Goal: Find specific page/section: Find specific page/section

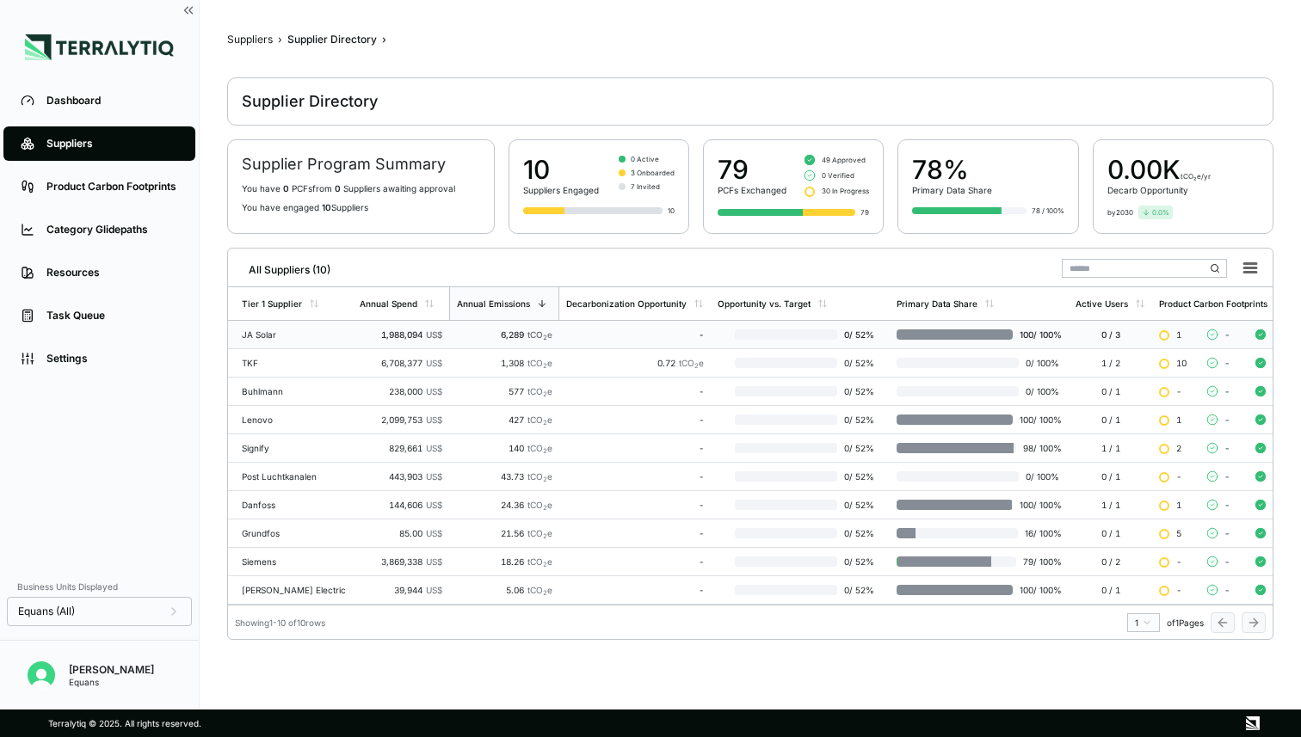
click at [372, 335] on div "1,988,094 US$" at bounding box center [401, 334] width 83 height 10
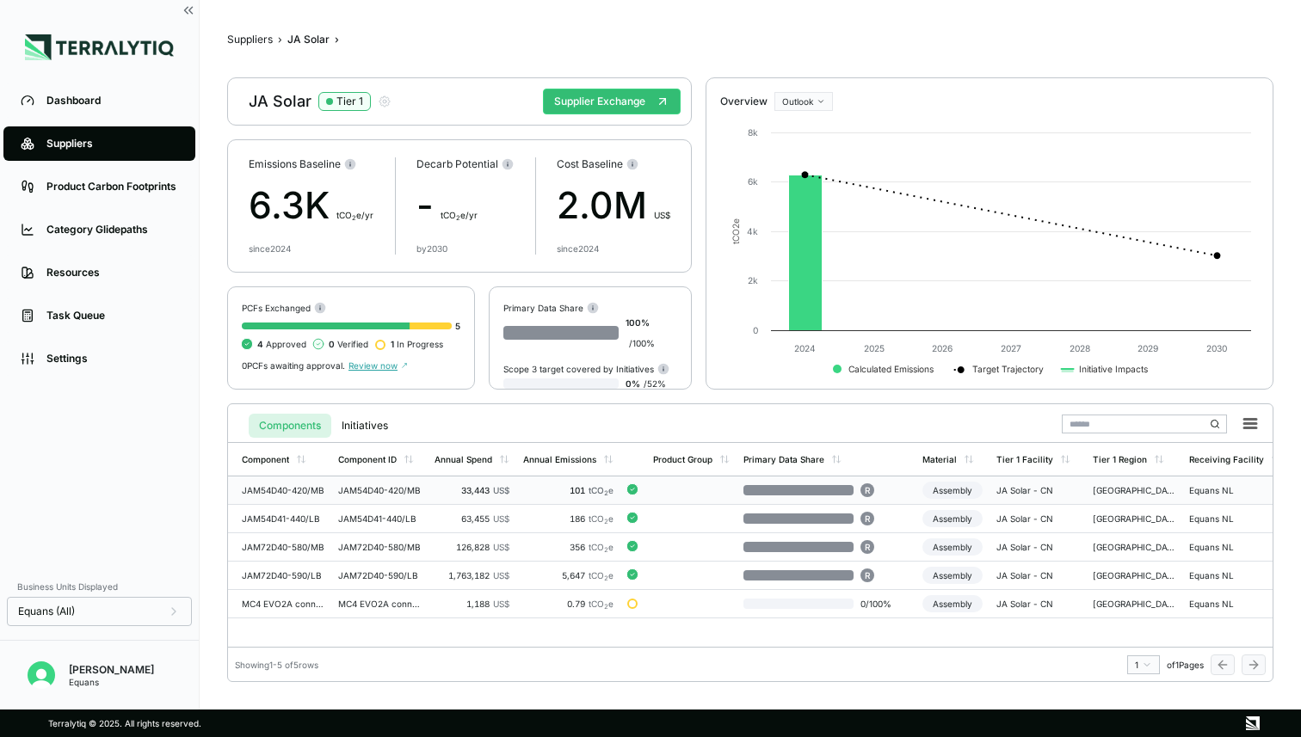
click at [385, 486] on div "JAM54D40-420/MB" at bounding box center [379, 490] width 83 height 10
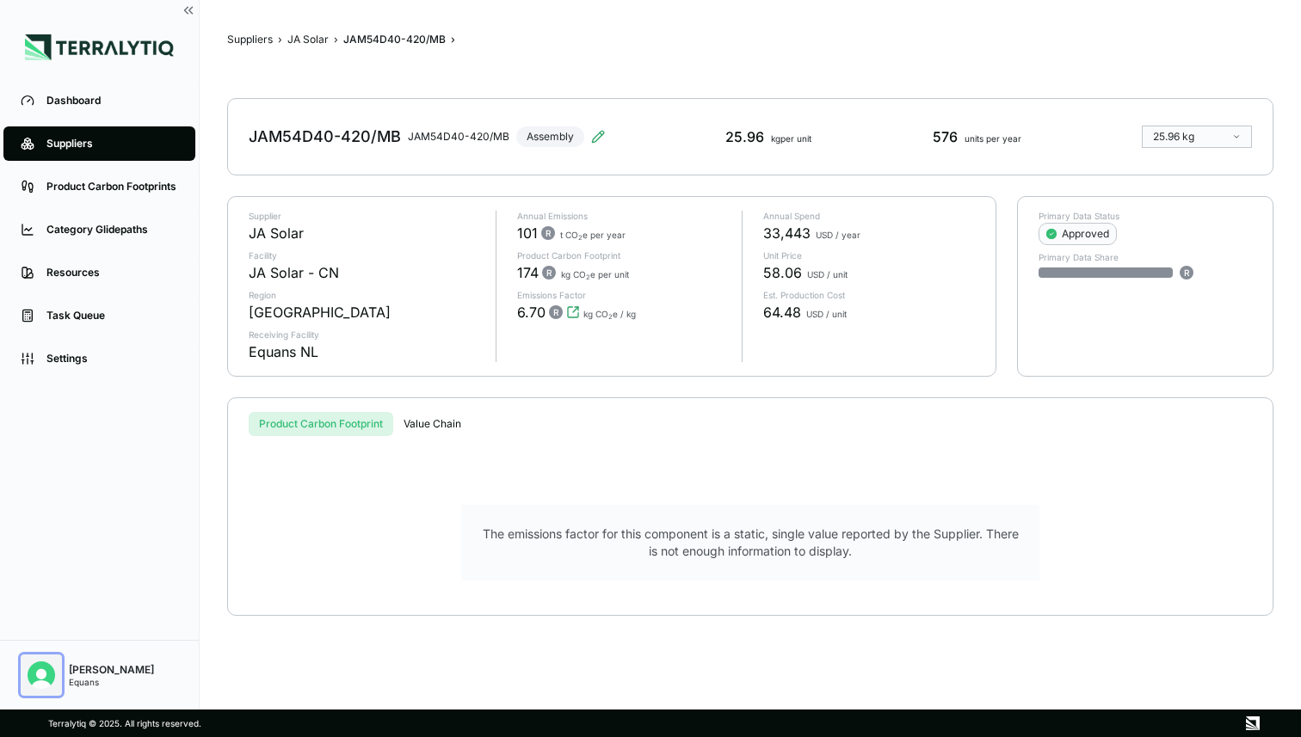
click at [37, 674] on img "Open user button" at bounding box center [42, 675] width 28 height 28
click at [104, 402] on div "Dashboard Suppliers Product Carbon Footprints Category Glidepaths Resources Tas…" at bounding box center [99, 352] width 199 height 547
click at [103, 367] on link "Settings" at bounding box center [99, 358] width 192 height 34
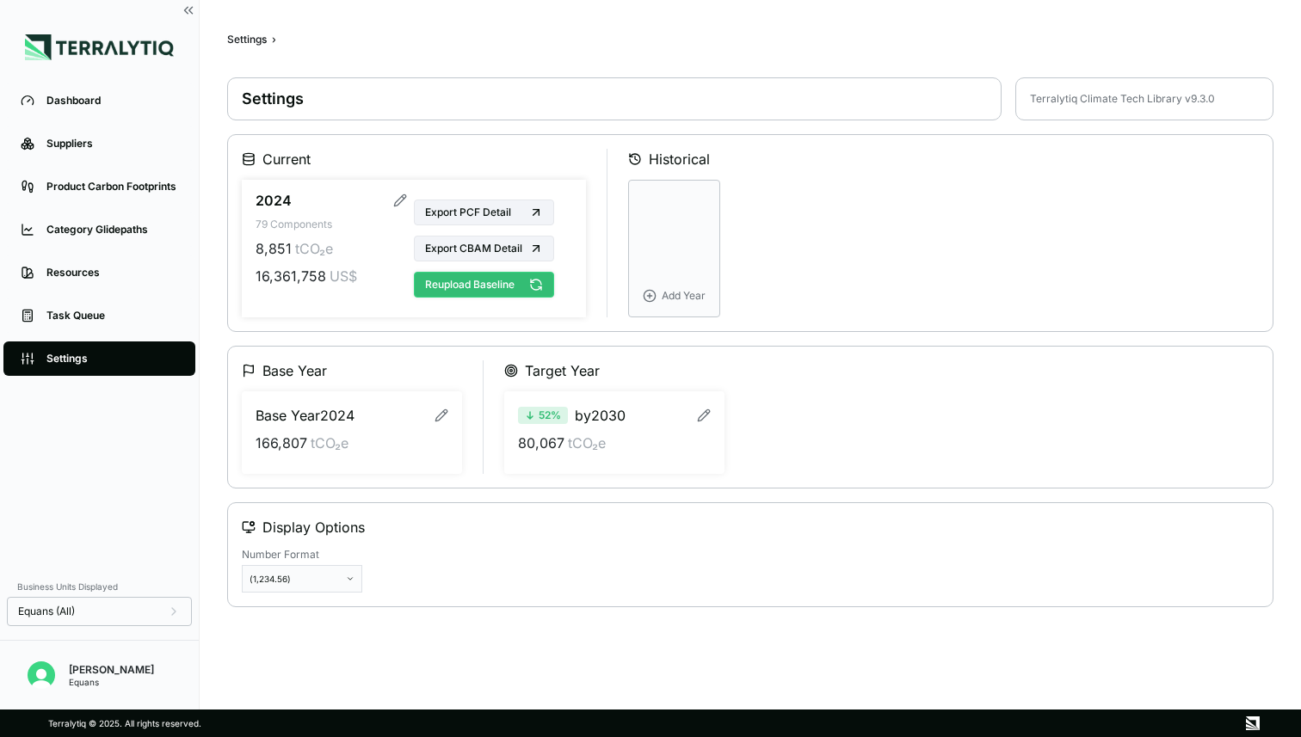
click at [486, 286] on button "Reupload Baseline" at bounding box center [484, 285] width 140 height 26
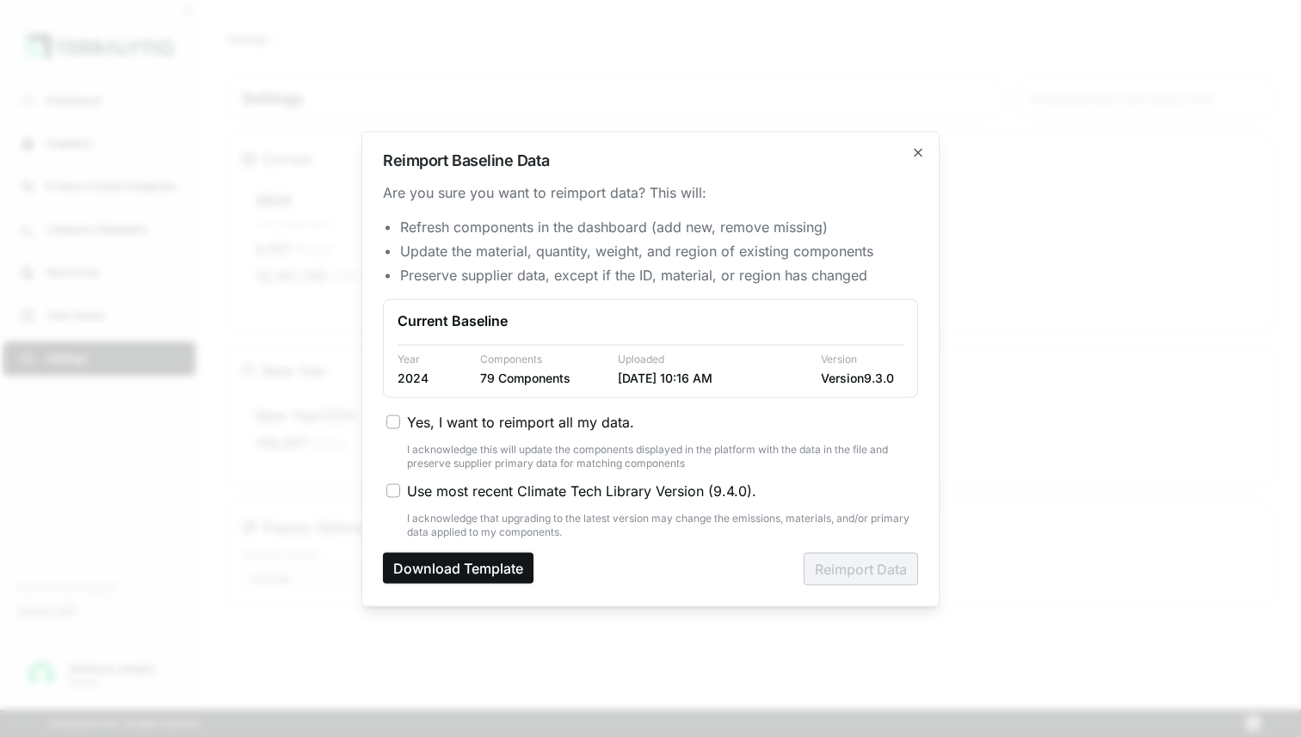
click at [459, 559] on button "Download Template" at bounding box center [458, 567] width 151 height 31
